Goal: Information Seeking & Learning: Find specific fact

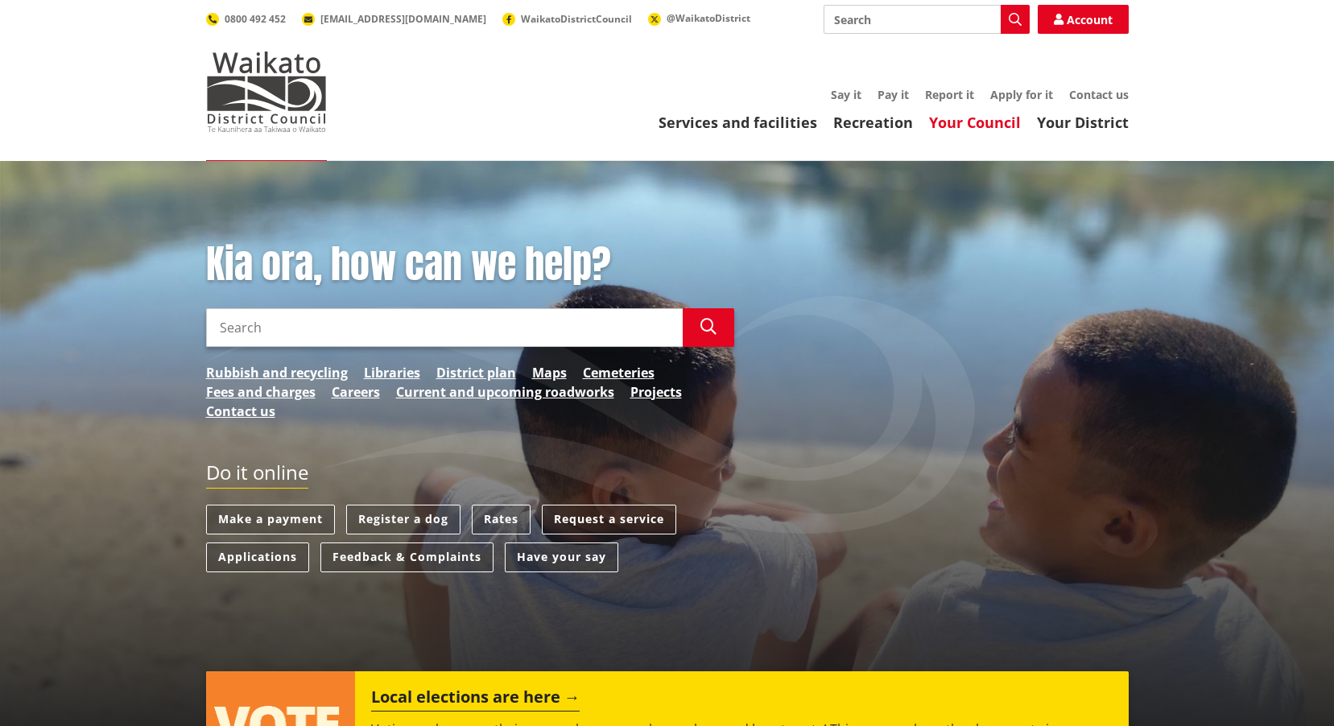
click at [951, 128] on link "Your Council" at bounding box center [975, 122] width 92 height 19
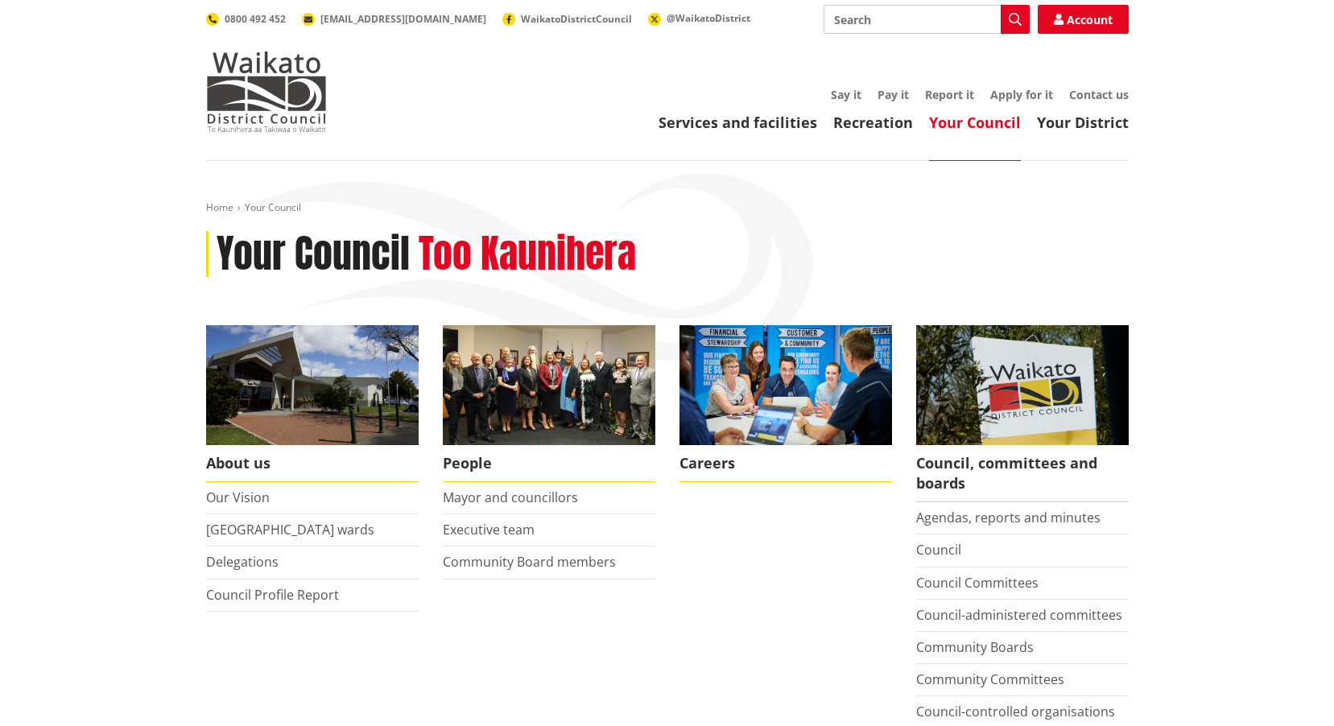
click at [912, 23] on input "Search" at bounding box center [927, 19] width 206 height 29
type input "rates"
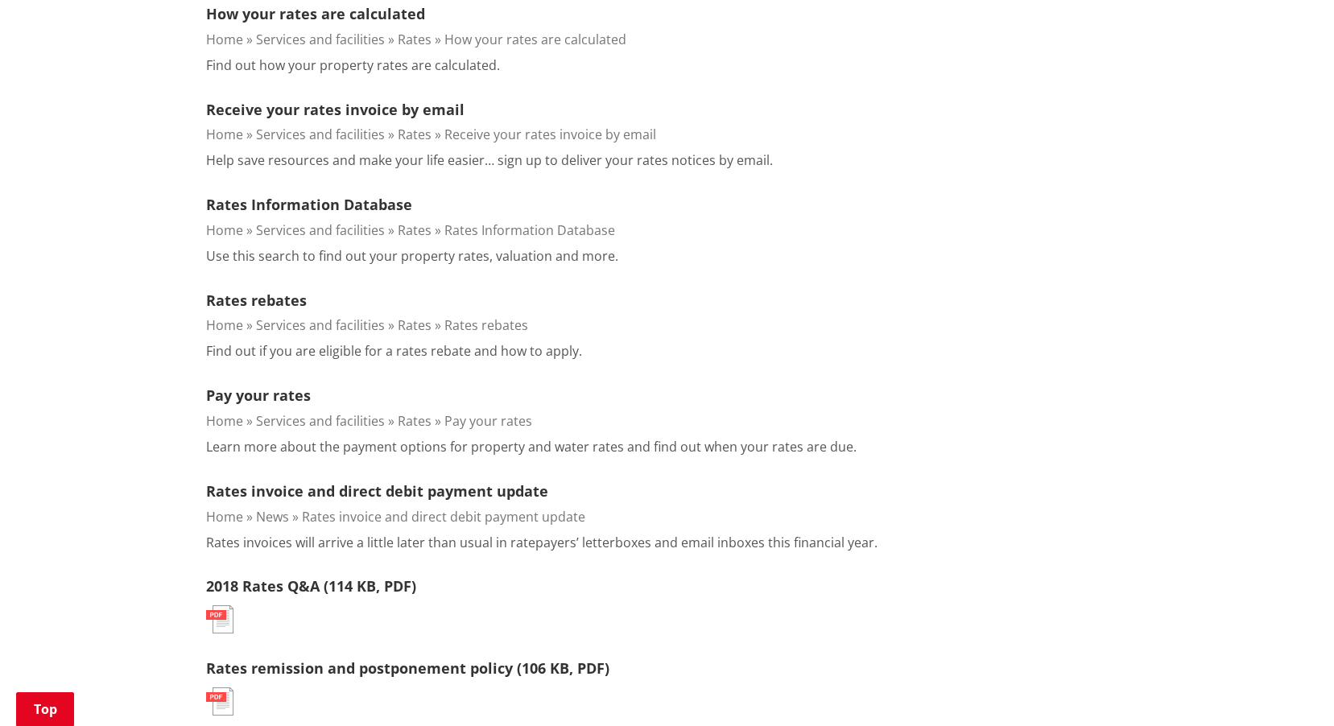
scroll to position [725, 0]
click at [285, 391] on link "Pay your rates" at bounding box center [258, 393] width 105 height 19
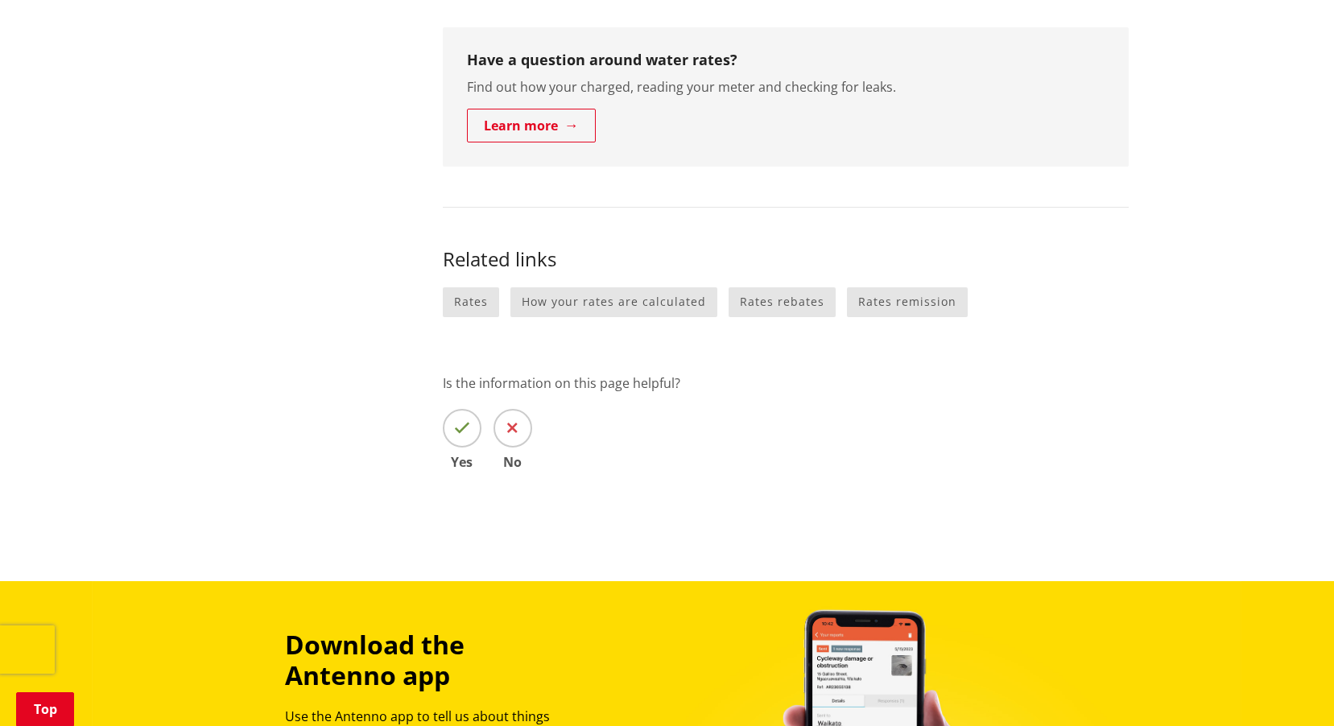
scroll to position [966, 0]
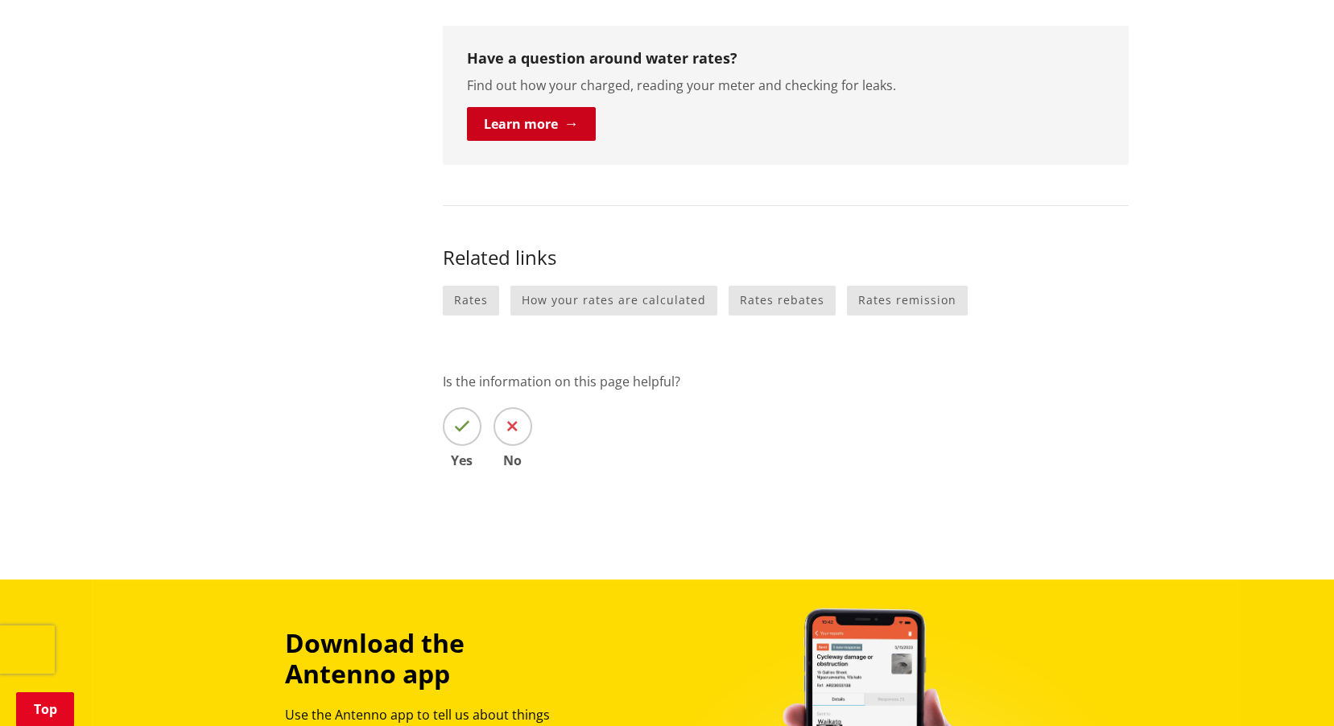
click at [505, 136] on link "Learn more" at bounding box center [531, 124] width 129 height 34
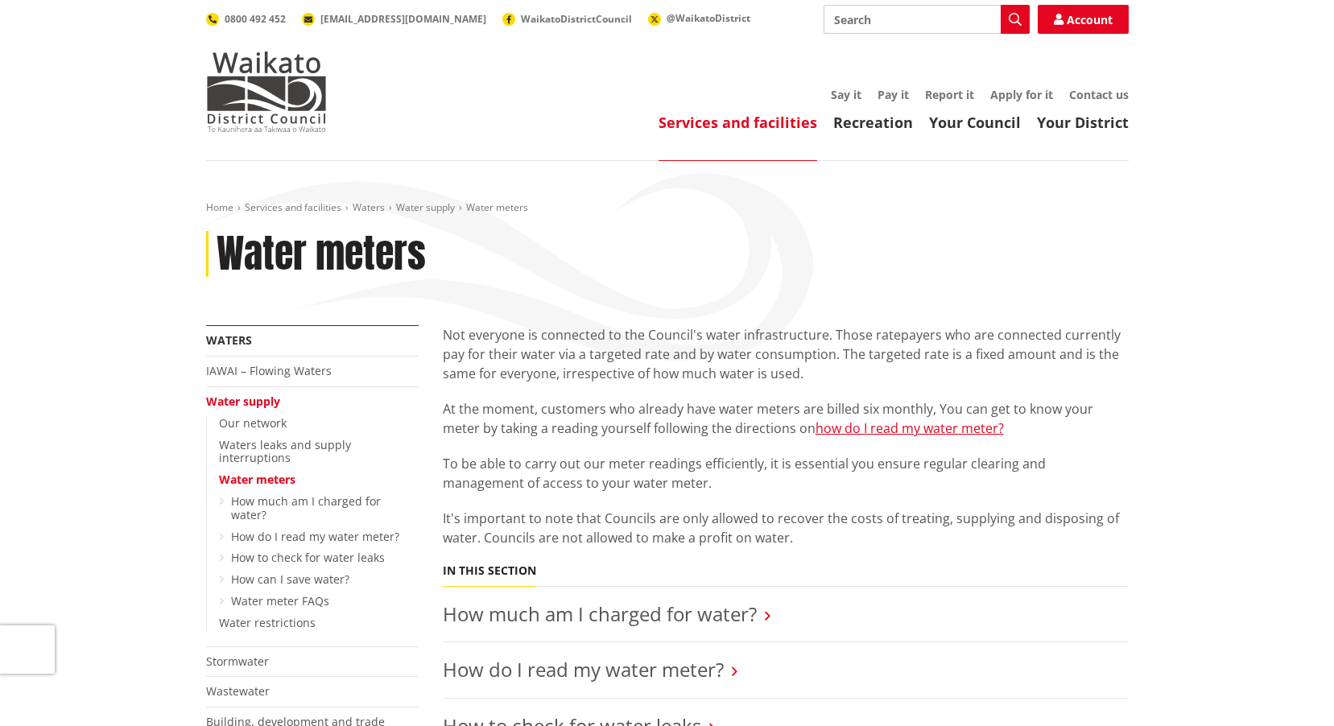
click at [909, 27] on input "Search" at bounding box center [927, 19] width 206 height 29
type input "valuation number"
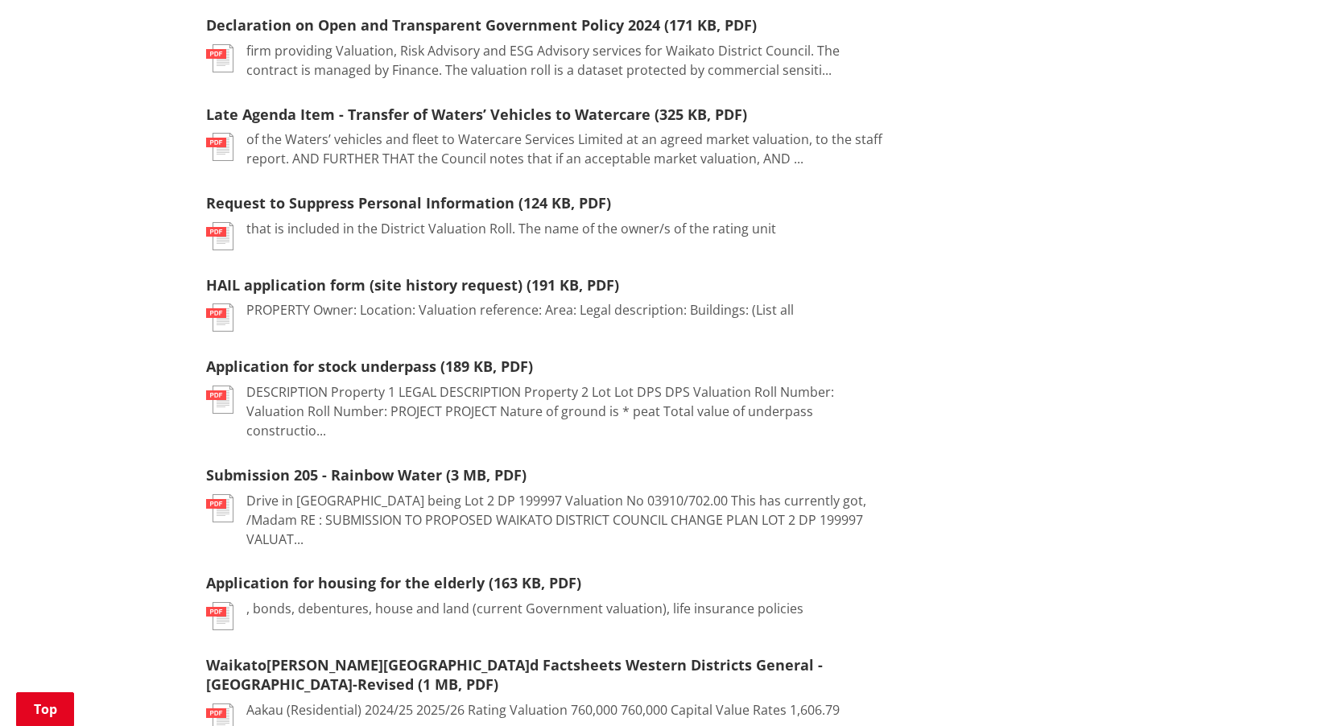
scroll to position [966, 0]
